Goal: Task Accomplishment & Management: Manage account settings

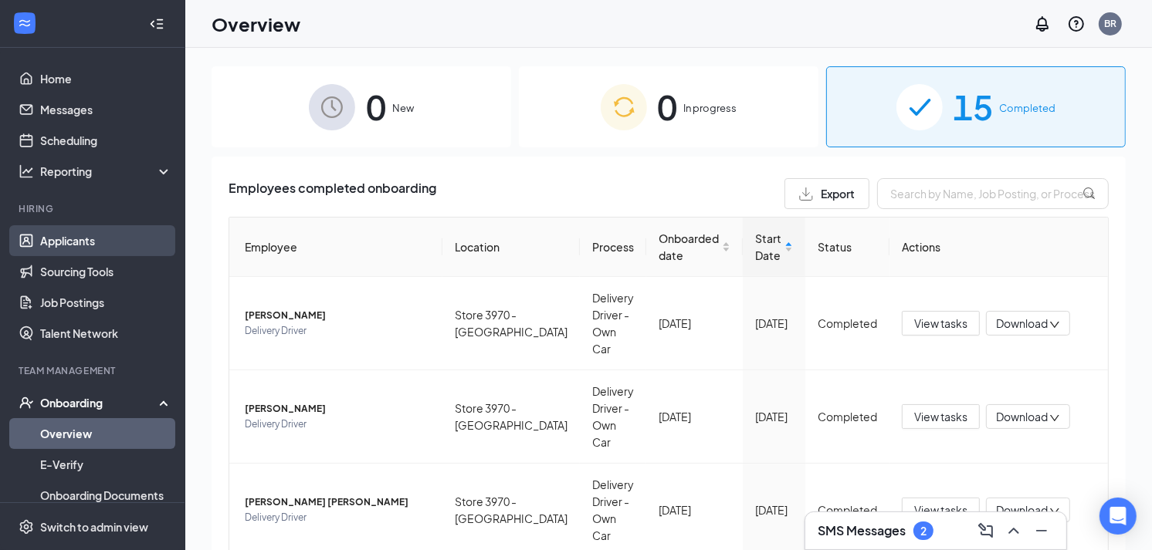
click at [88, 242] on link "Applicants" at bounding box center [106, 240] width 132 height 31
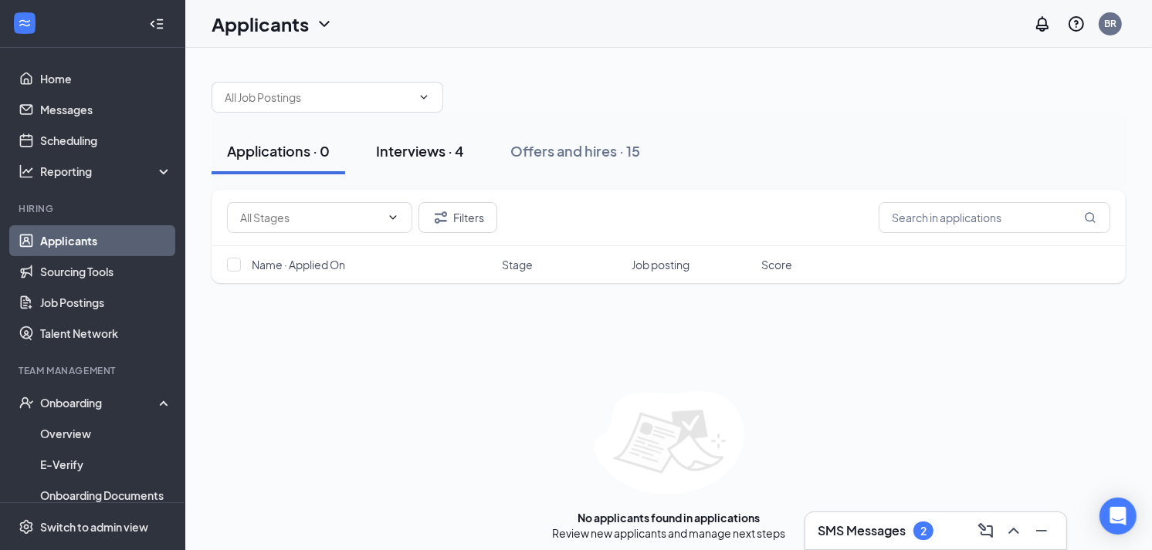
click at [405, 154] on div "Interviews · 4" at bounding box center [420, 150] width 88 height 19
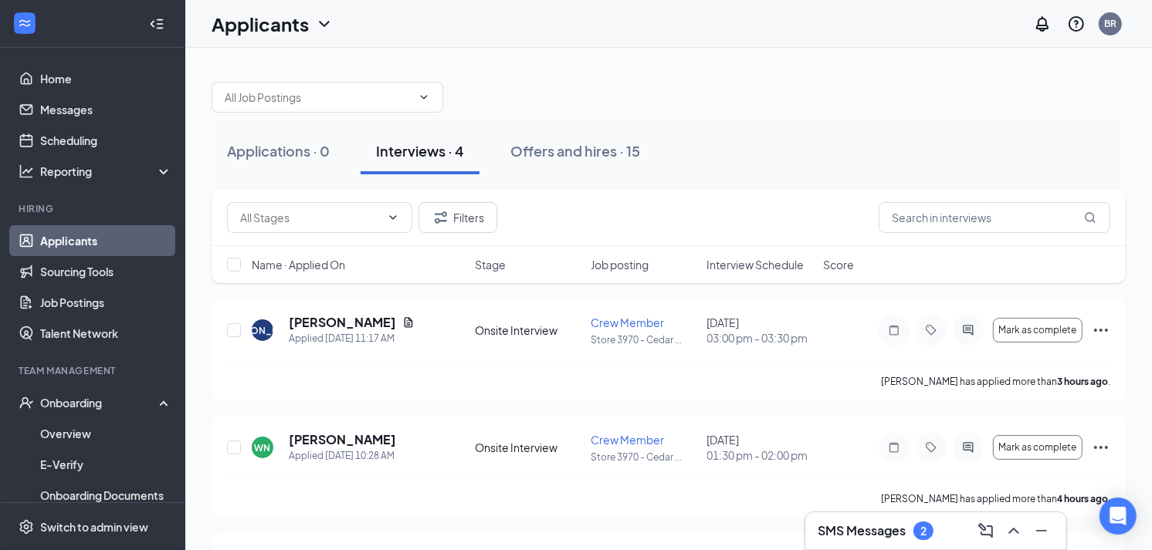
click at [405, 154] on div "Interviews · 4" at bounding box center [420, 150] width 88 height 19
click at [303, 150] on div "Applications · 0" at bounding box center [278, 150] width 103 height 19
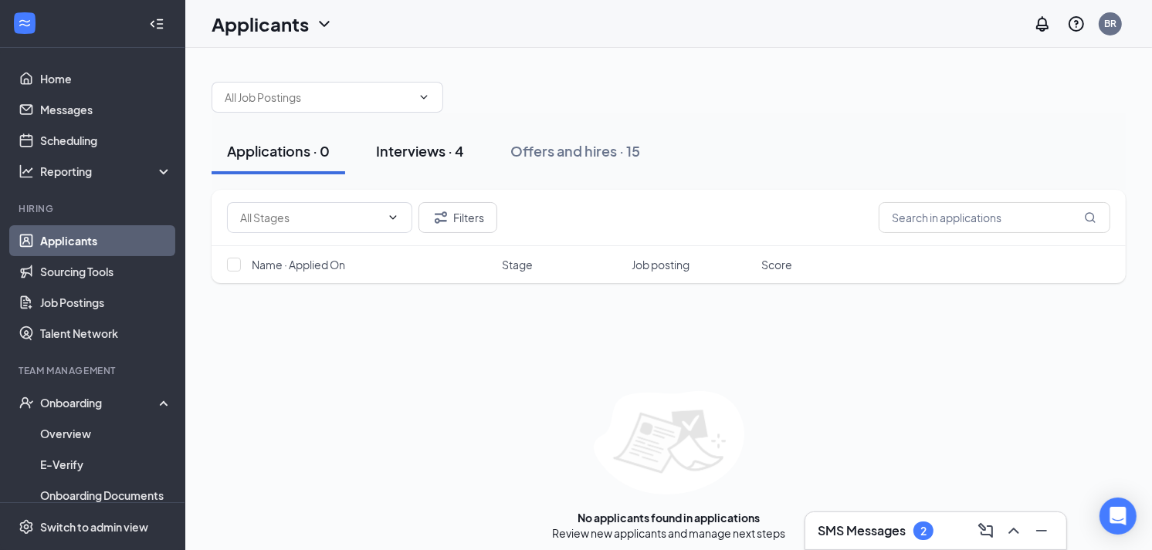
click at [409, 151] on div "Interviews · 4" at bounding box center [420, 150] width 88 height 19
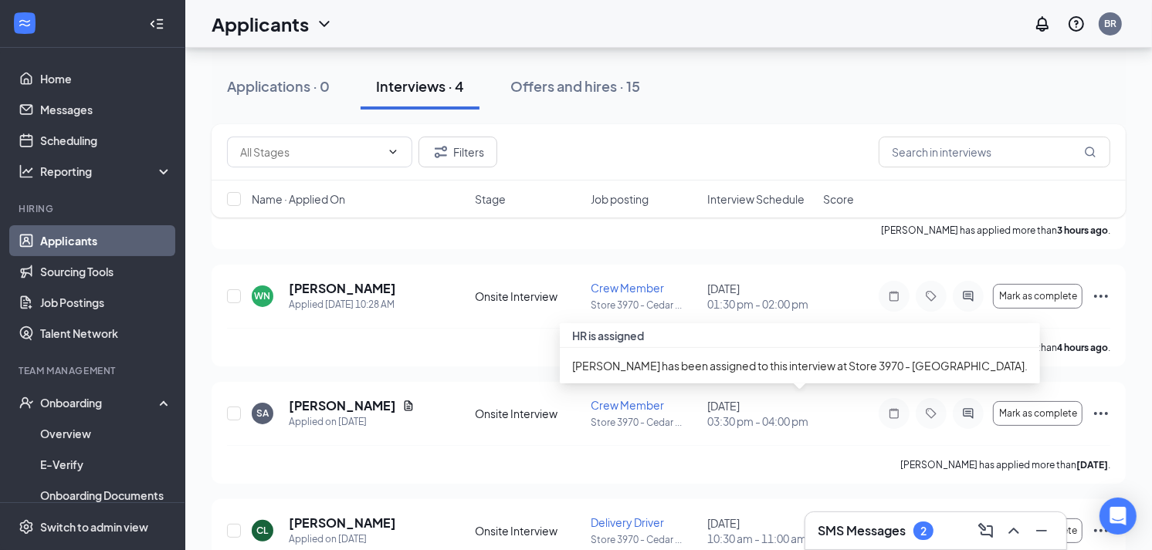
scroll to position [220, 0]
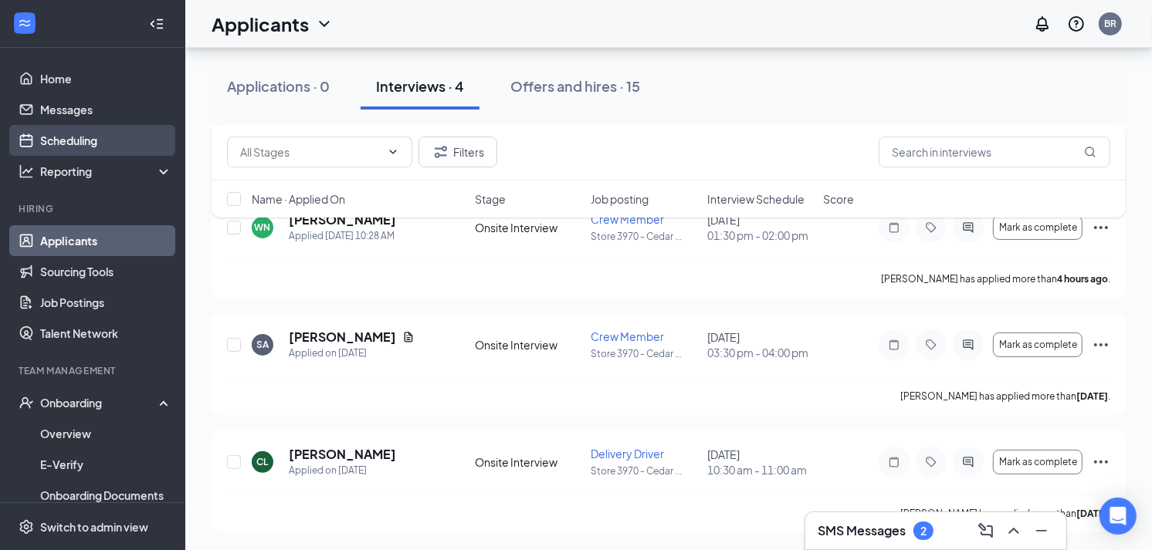
click at [78, 147] on link "Scheduling" at bounding box center [106, 140] width 132 height 31
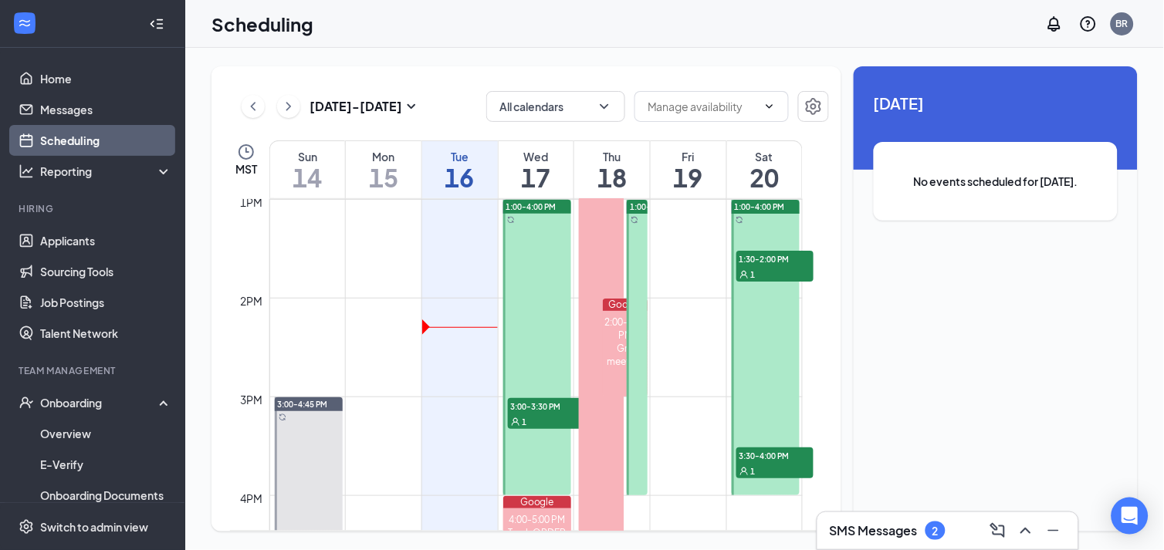
scroll to position [1285, 0]
click at [754, 215] on div at bounding box center [766, 347] width 68 height 296
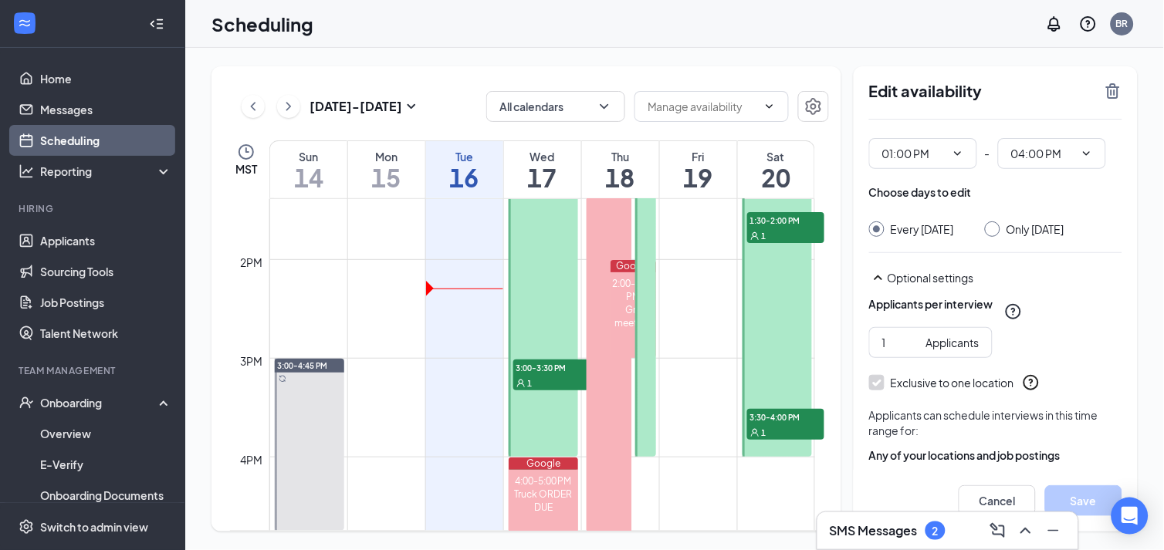
scroll to position [91, 0]
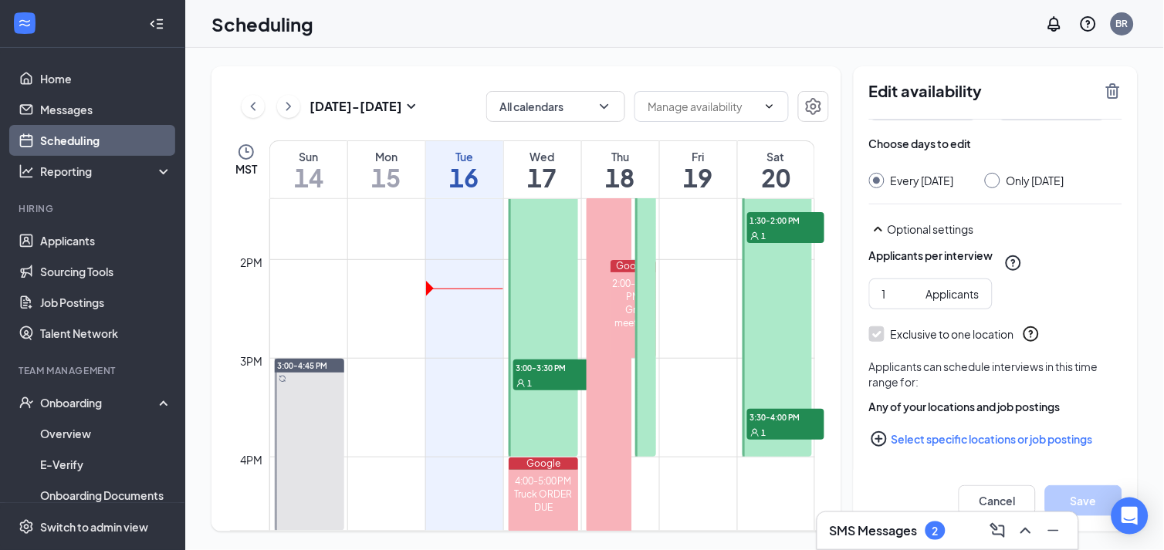
click at [762, 288] on div at bounding box center [776, 309] width 69 height 296
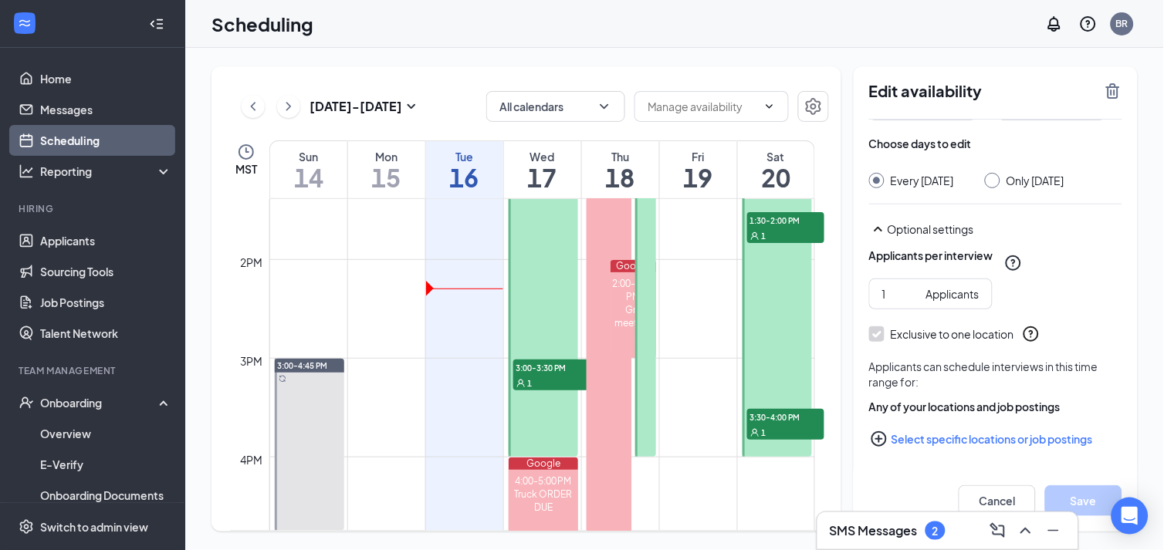
click at [762, 288] on div at bounding box center [776, 309] width 69 height 296
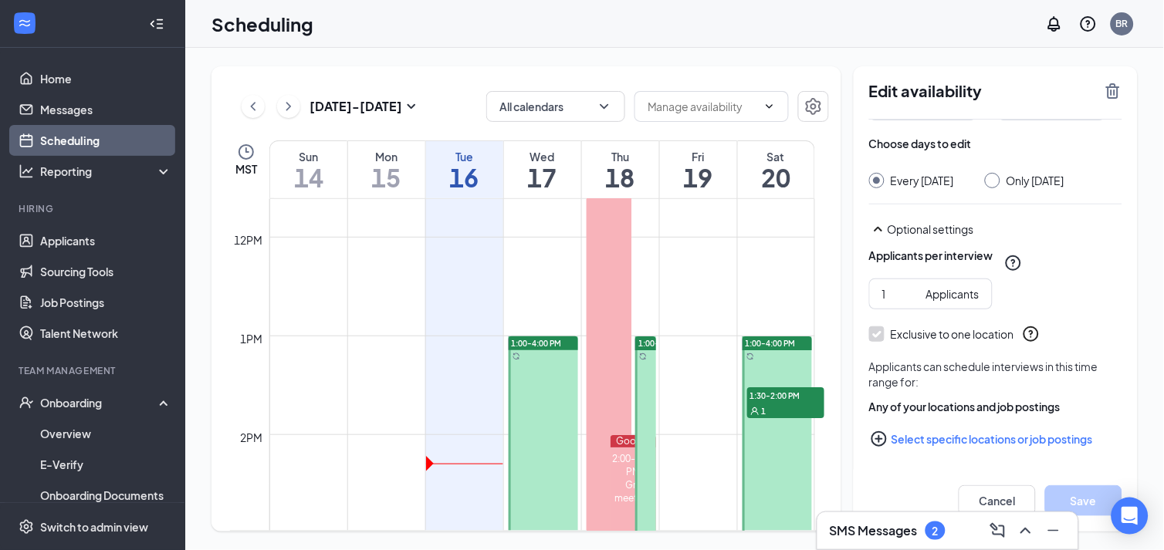
scroll to position [1147, 0]
click at [764, 351] on div at bounding box center [776, 485] width 69 height 296
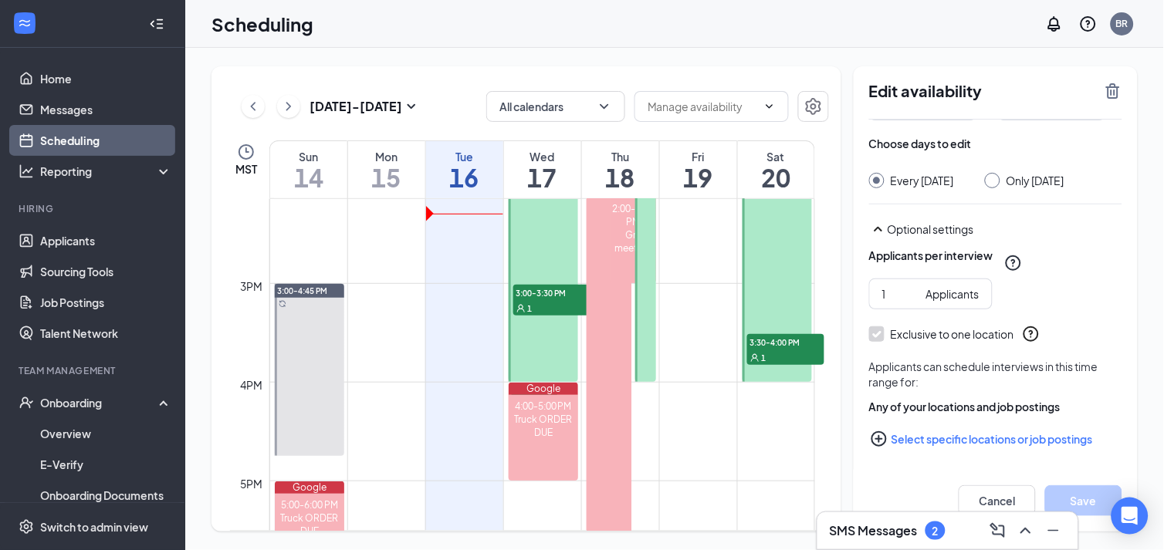
scroll to position [1416, 0]
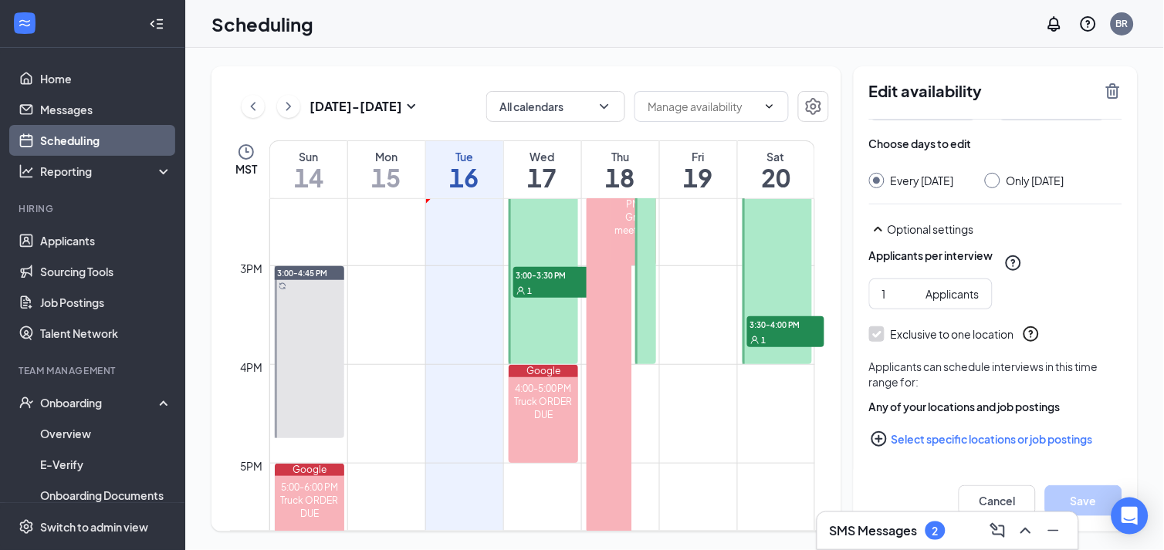
click at [764, 351] on div at bounding box center [776, 217] width 69 height 296
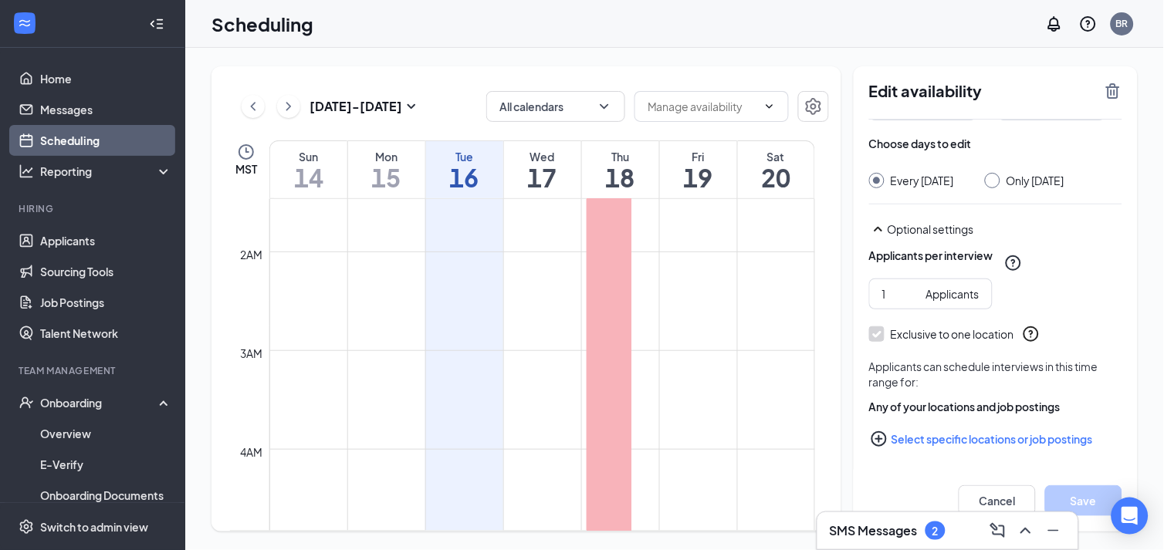
scroll to position [0, 0]
click at [764, 343] on td at bounding box center [542, 335] width 546 height 25
